Goal: Communication & Community: Participate in discussion

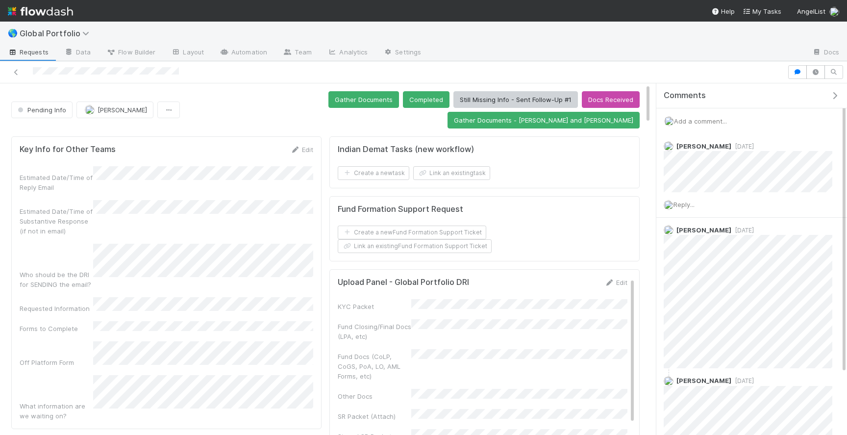
click at [750, 118] on div "Add a comment..." at bounding box center [751, 120] width 191 height 25
click at [725, 119] on span "Add a comment..." at bounding box center [700, 121] width 53 height 8
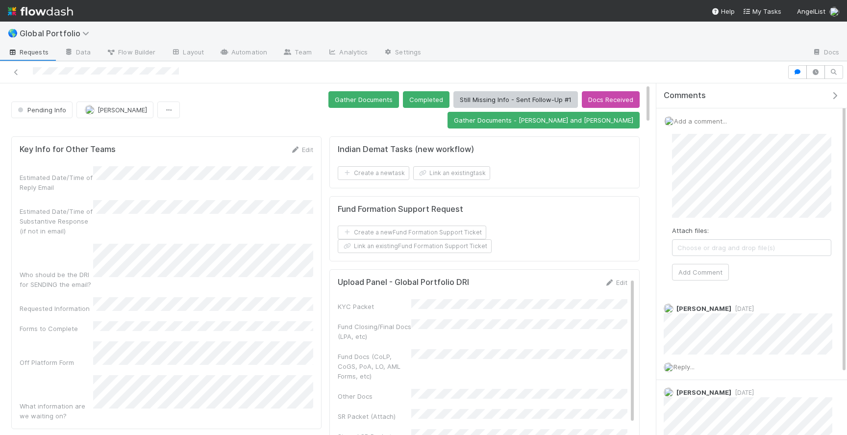
click at [705, 250] on span "Choose or drag and drop file(s)" at bounding box center [751, 248] width 158 height 16
click at [720, 248] on span "Choose or drag and drop file(s)" at bounding box center [751, 248] width 158 height 16
click at [710, 272] on button "Add Comment" at bounding box center [700, 272] width 57 height 17
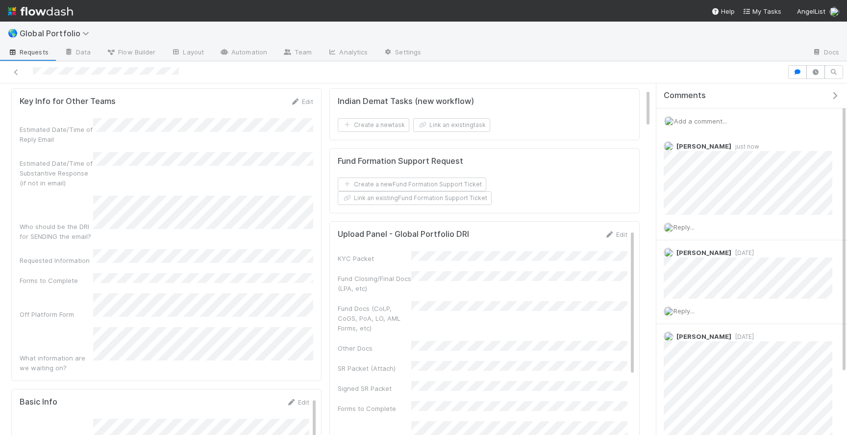
scroll to position [59, 0]
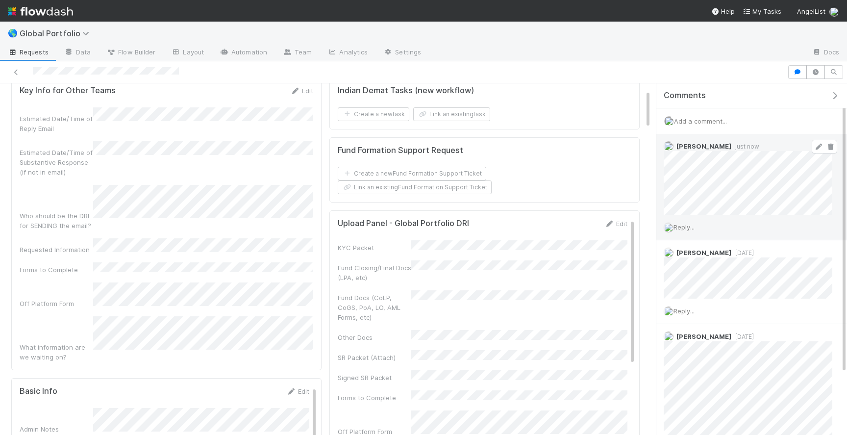
click at [817, 146] on icon at bounding box center [818, 147] width 10 height 6
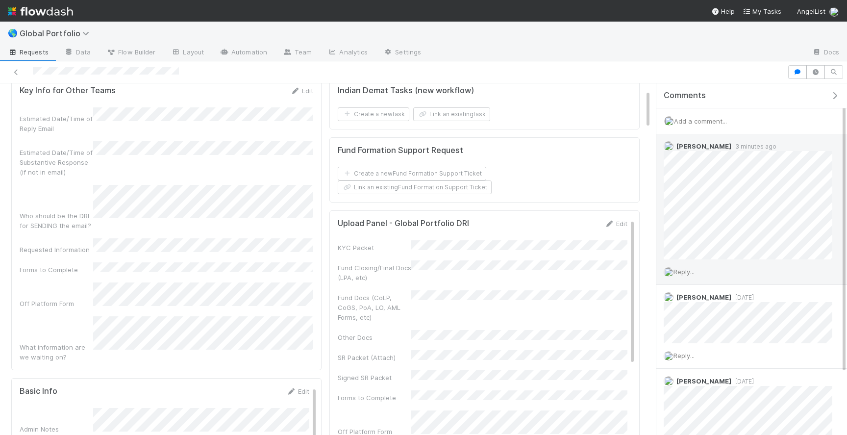
click at [737, 119] on div "Add a comment..." at bounding box center [751, 120] width 191 height 25
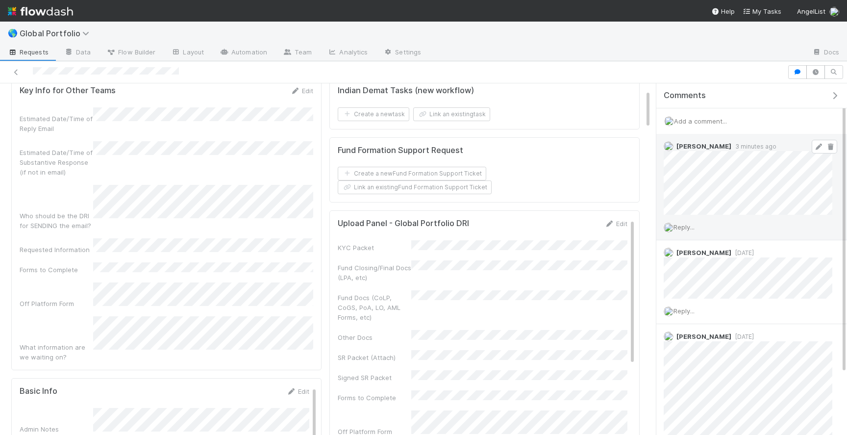
click at [688, 225] on span "Reply..." at bounding box center [683, 227] width 21 height 8
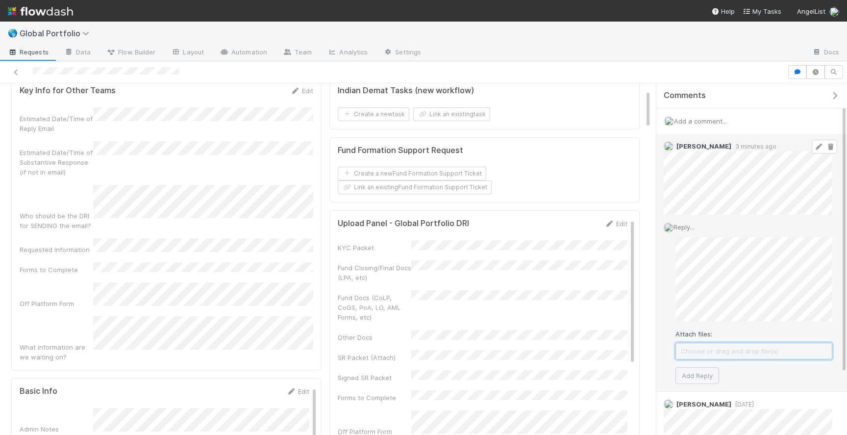
click at [691, 344] on span "Choose or drag and drop file(s)" at bounding box center [754, 351] width 156 height 16
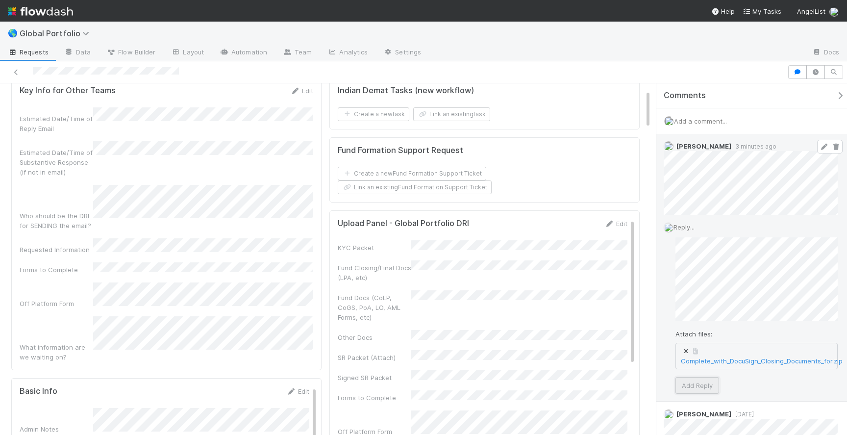
click at [704, 386] on button "Add Reply" at bounding box center [697, 385] width 44 height 17
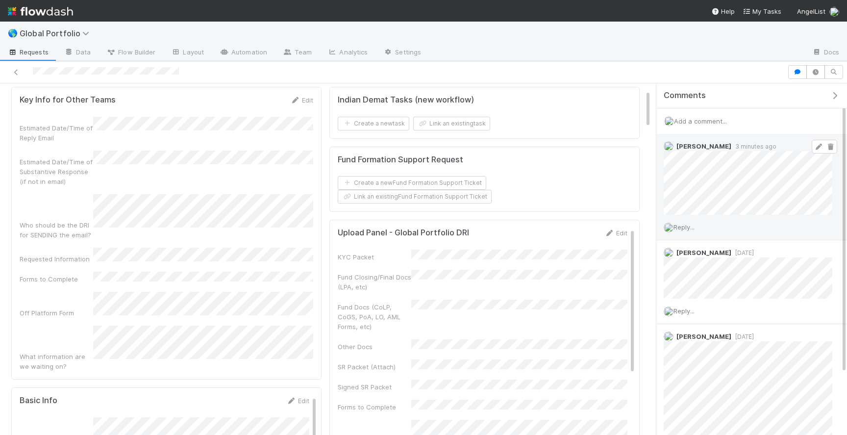
scroll to position [67, 0]
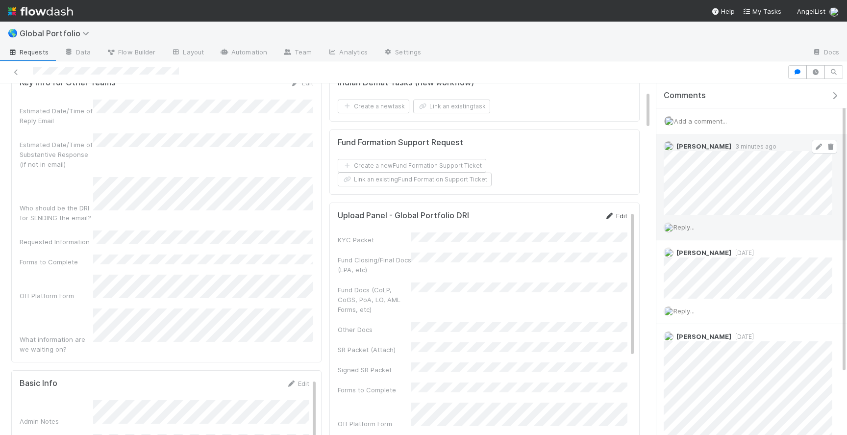
click at [616, 212] on link "Edit" at bounding box center [615, 216] width 23 height 8
click at [570, 211] on button "Save" at bounding box center [575, 219] width 28 height 17
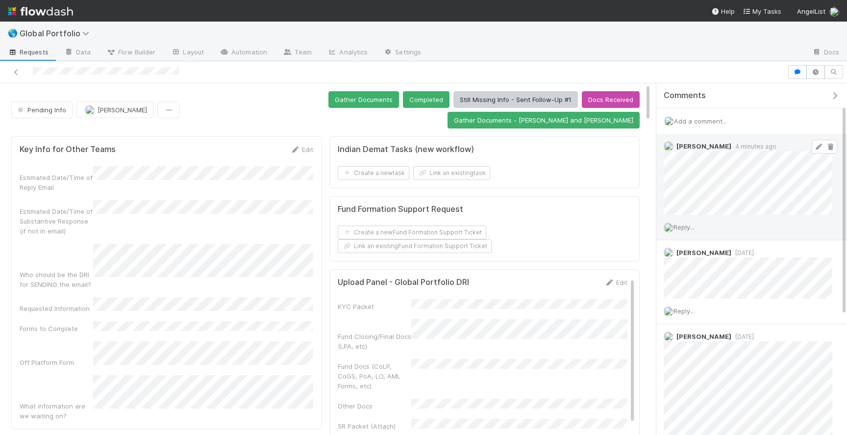
scroll to position [146, 0]
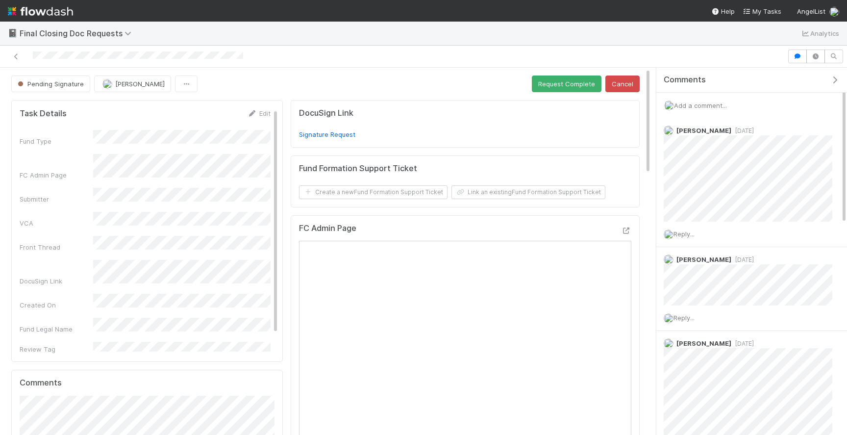
click at [709, 101] on span "Add a comment..." at bounding box center [700, 105] width 53 height 8
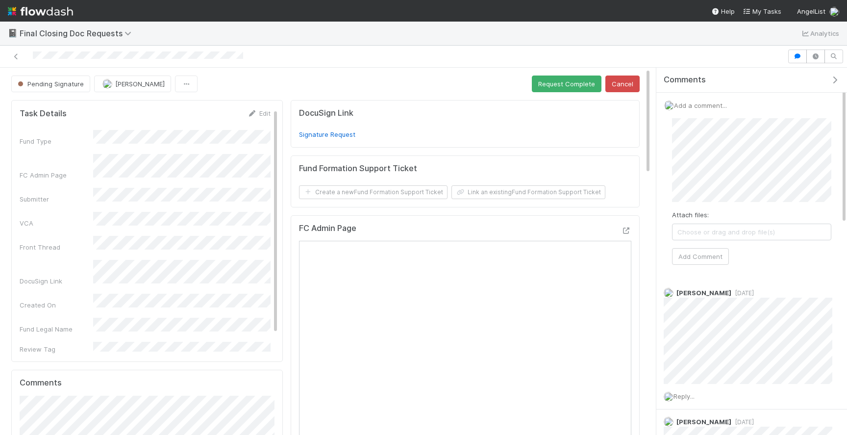
click at [700, 227] on span "Choose or drag and drop file(s)" at bounding box center [751, 232] width 158 height 16
click at [716, 228] on link "LPA.pdf" at bounding box center [712, 232] width 23 height 8
click at [681, 233] on icon at bounding box center [682, 232] width 10 height 6
click at [691, 231] on span "Choose or drag and drop file(s)" at bounding box center [751, 232] width 158 height 16
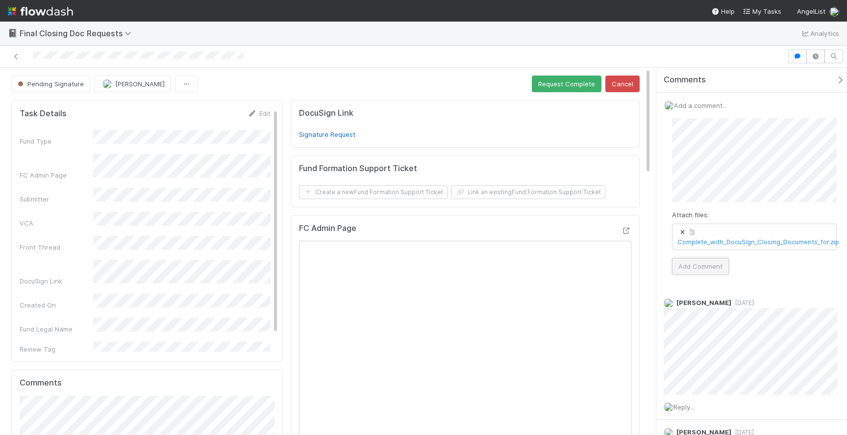
click at [697, 268] on button "Add Comment" at bounding box center [700, 266] width 57 height 17
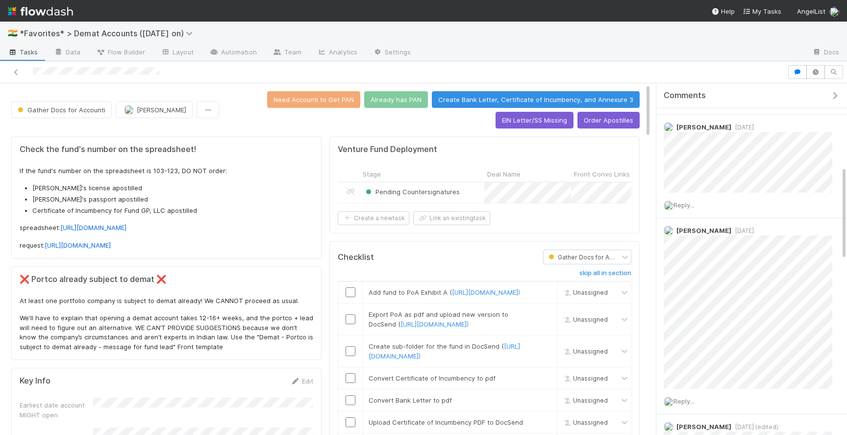
scroll to position [311, 0]
click at [686, 200] on span "Reply..." at bounding box center [683, 204] width 21 height 8
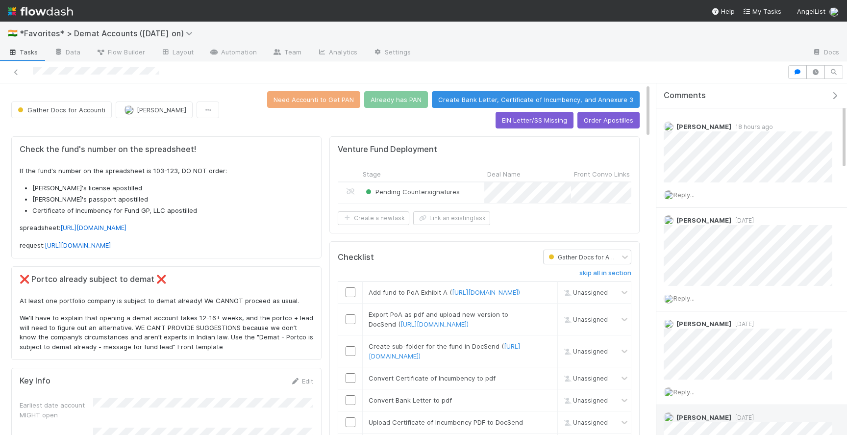
scroll to position [0, 0]
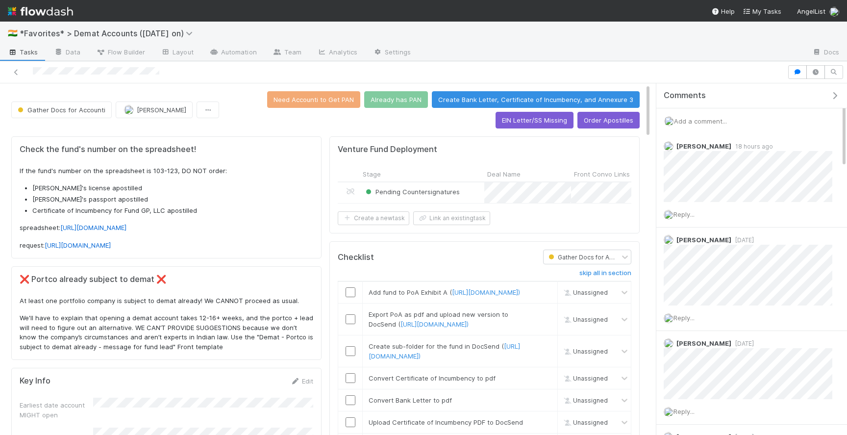
click at [705, 112] on div "Add a comment..." at bounding box center [751, 120] width 191 height 25
click at [704, 128] on div "Add a comment..." at bounding box center [751, 120] width 191 height 25
click at [707, 124] on span "Add a comment..." at bounding box center [700, 121] width 53 height 8
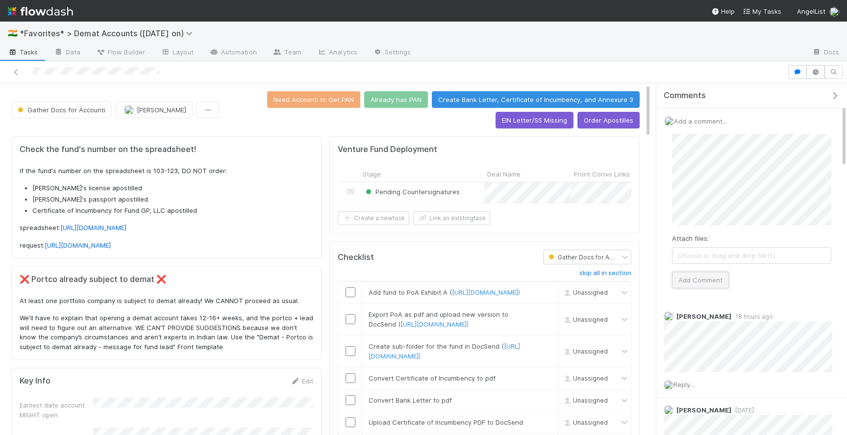
click at [694, 281] on button "Add Comment" at bounding box center [700, 279] width 57 height 17
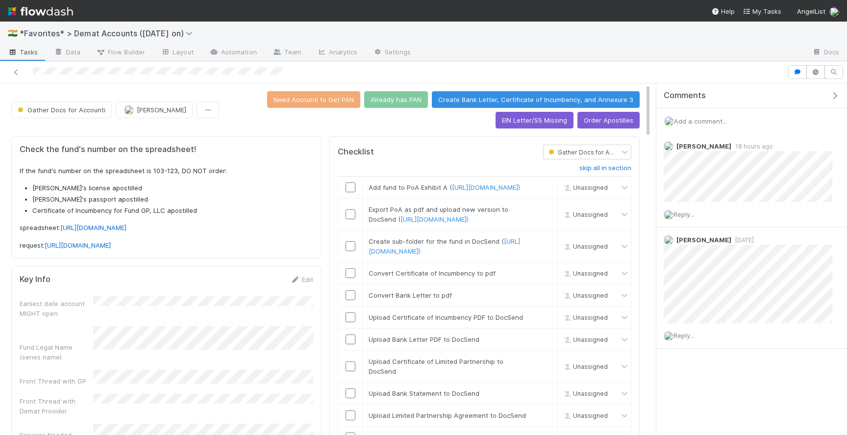
drag, startPoint x: 291, startPoint y: 73, endPoint x: 30, endPoint y: 72, distance: 260.7
click at [30, 72] on div at bounding box center [393, 72] width 779 height 14
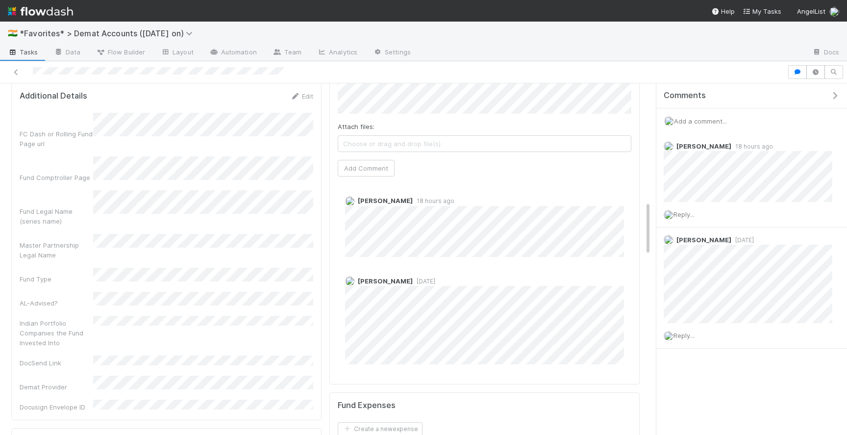
scroll to position [758, 0]
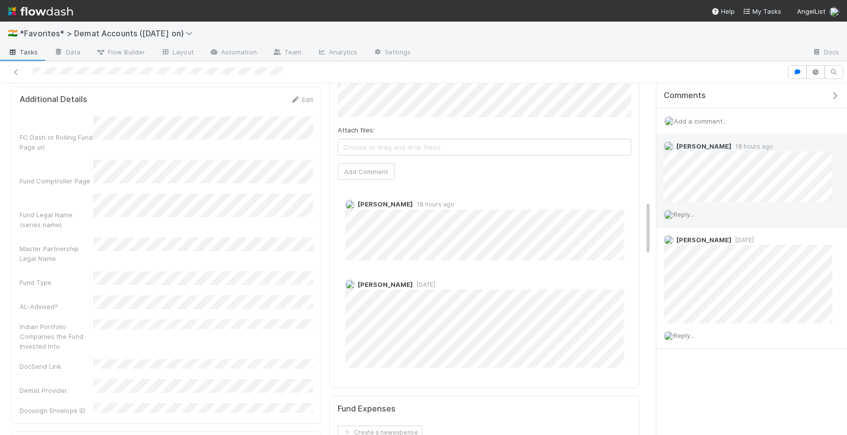
click at [686, 211] on span "Reply..." at bounding box center [683, 214] width 21 height 8
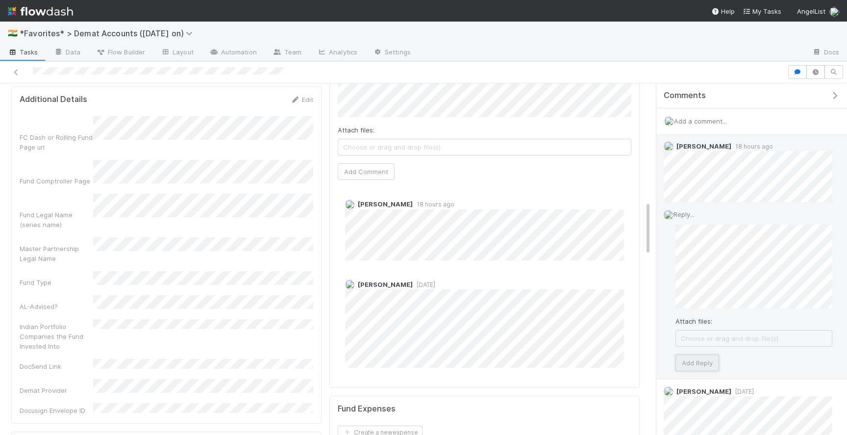
click at [702, 363] on button "Add Reply" at bounding box center [697, 362] width 44 height 17
